Goal: Obtain resource: Download file/media

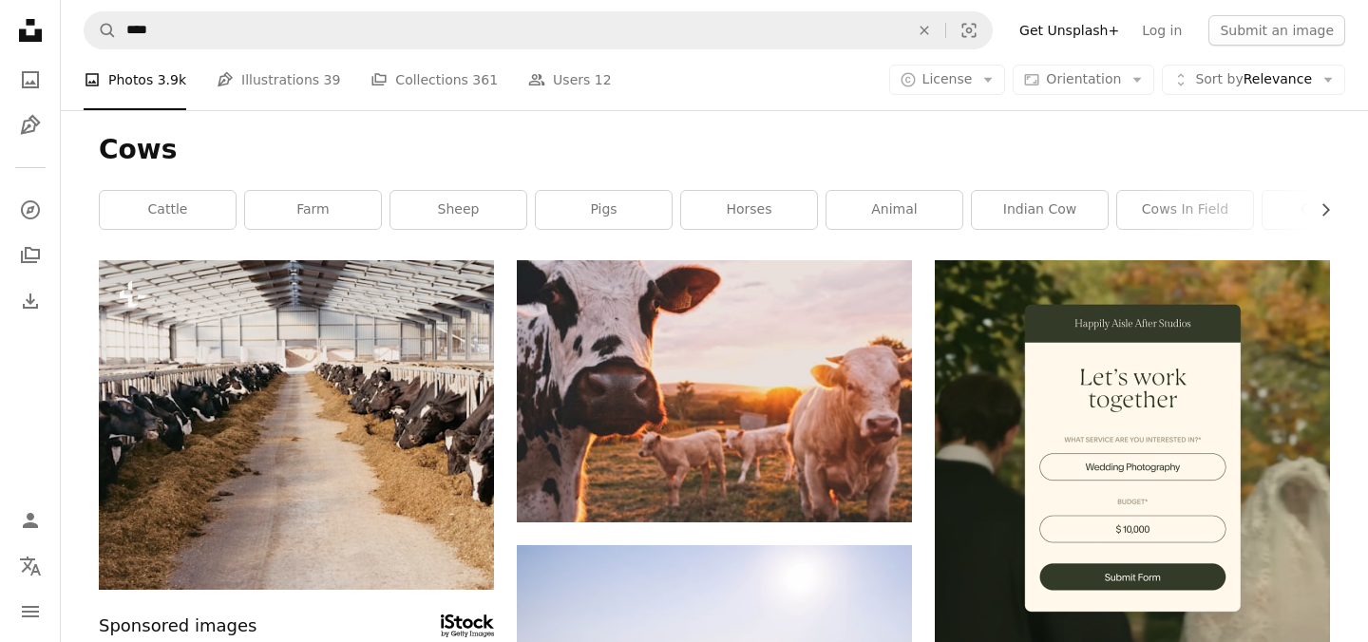
scroll to position [1332, 0]
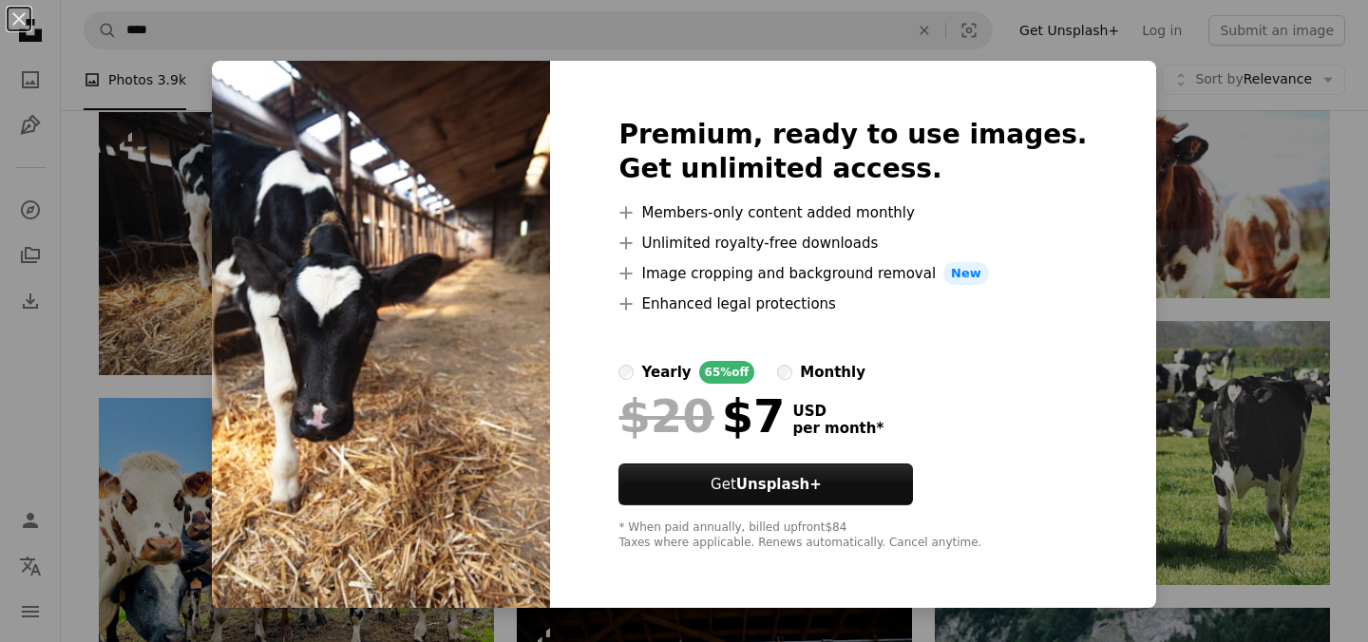
click at [70, 354] on div "An X shape Premium, ready to use images. Get unlimited access. A plus sign Memb…" at bounding box center [684, 321] width 1368 height 642
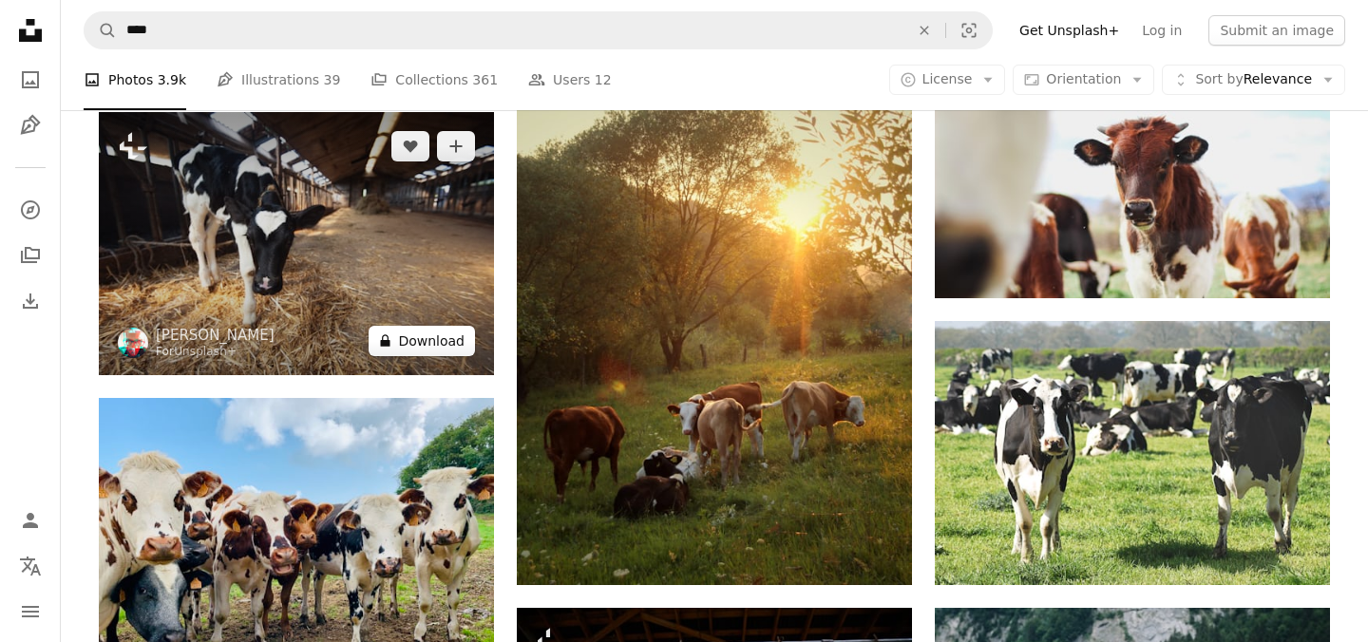
click at [411, 340] on button "A lock Download" at bounding box center [422, 341] width 106 height 30
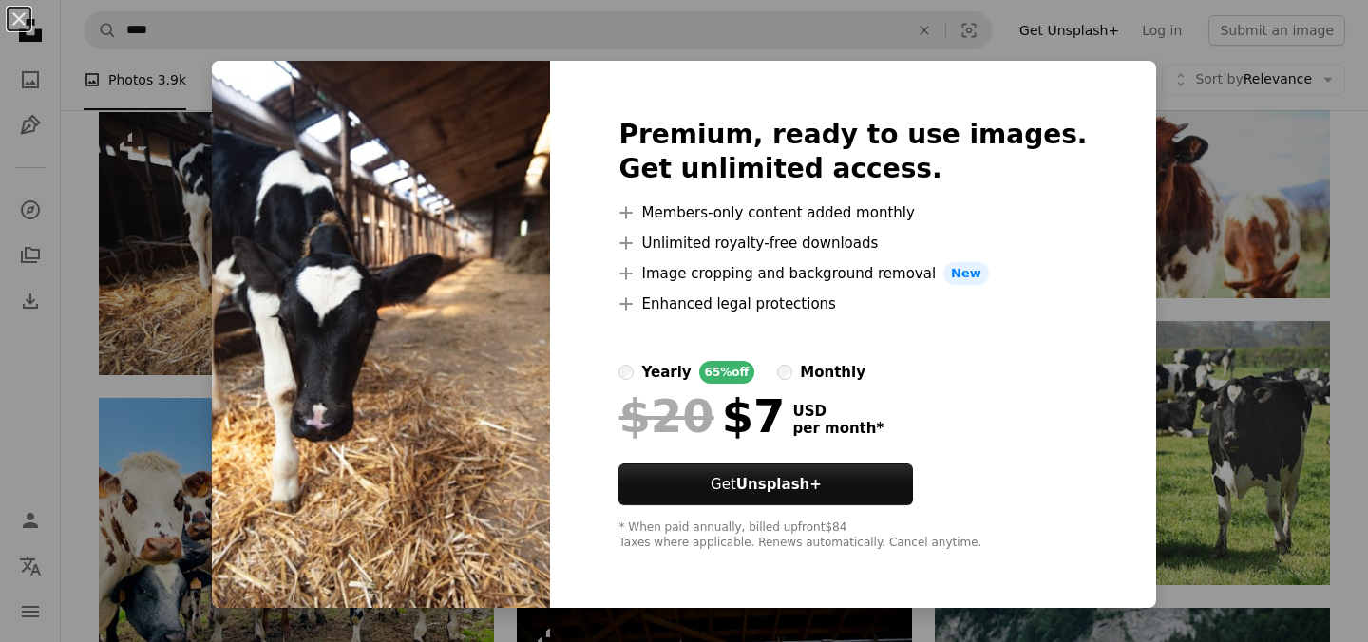
click at [85, 301] on div "An X shape Premium, ready to use images. Get unlimited access. A plus sign Memb…" at bounding box center [684, 321] width 1368 height 642
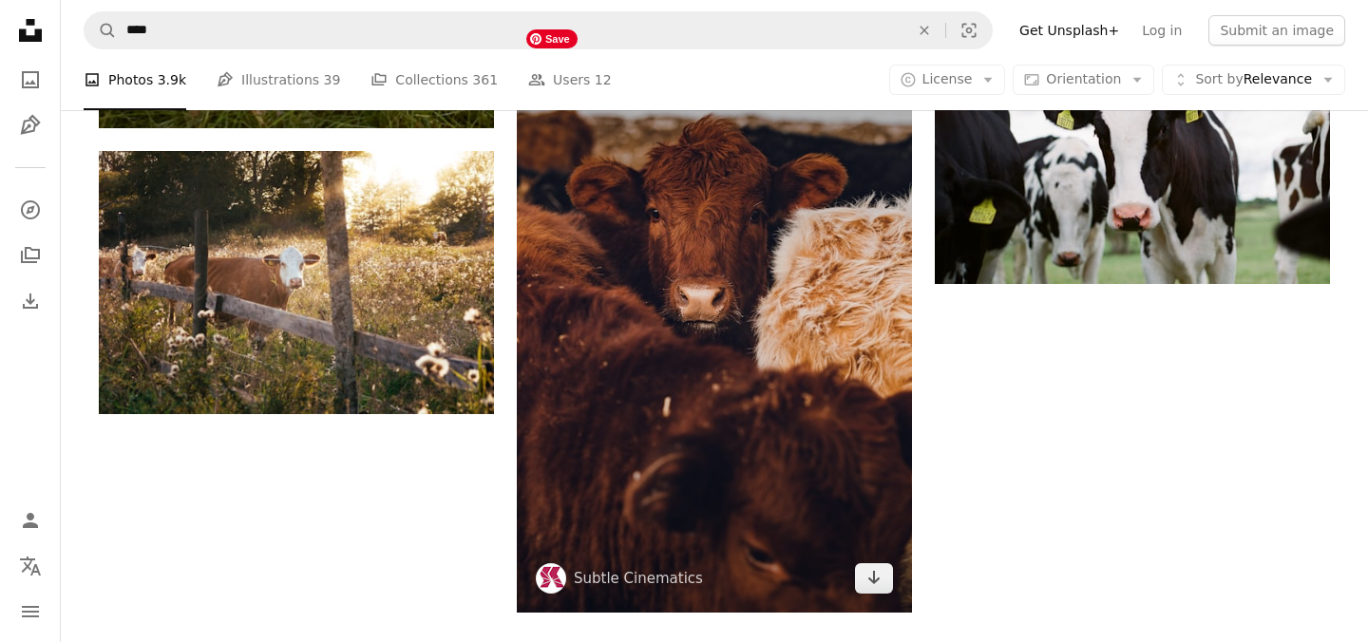
scroll to position [2501, 0]
